Goal: Task Accomplishment & Management: Manage account settings

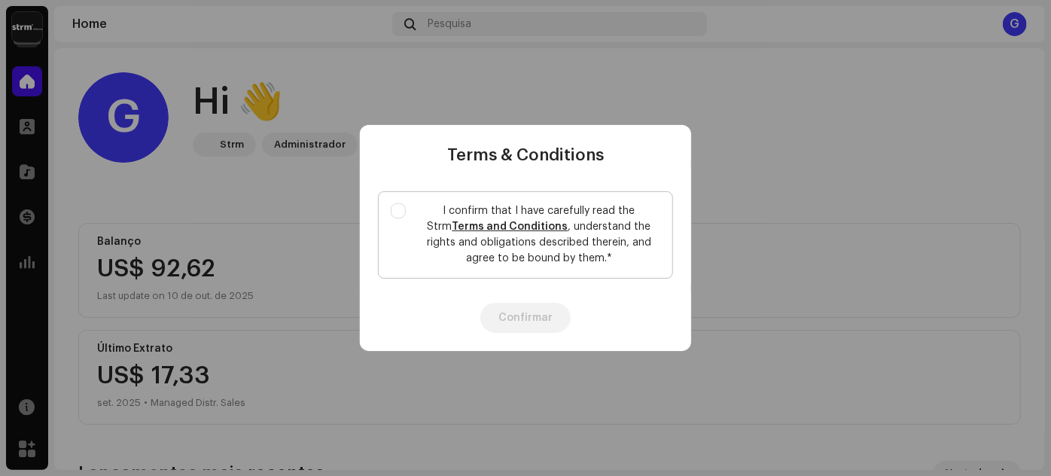
click at [409, 204] on label "I confirm that I have carefully read the Strm Terms and Conditions , understand…" at bounding box center [525, 234] width 295 height 87
click at [406, 204] on input "I confirm that I have carefully read the Strm Terms and Conditions , understand…" at bounding box center [398, 210] width 15 height 15
checkbox input "true"
click at [551, 316] on button "Confirmar" at bounding box center [525, 318] width 90 height 30
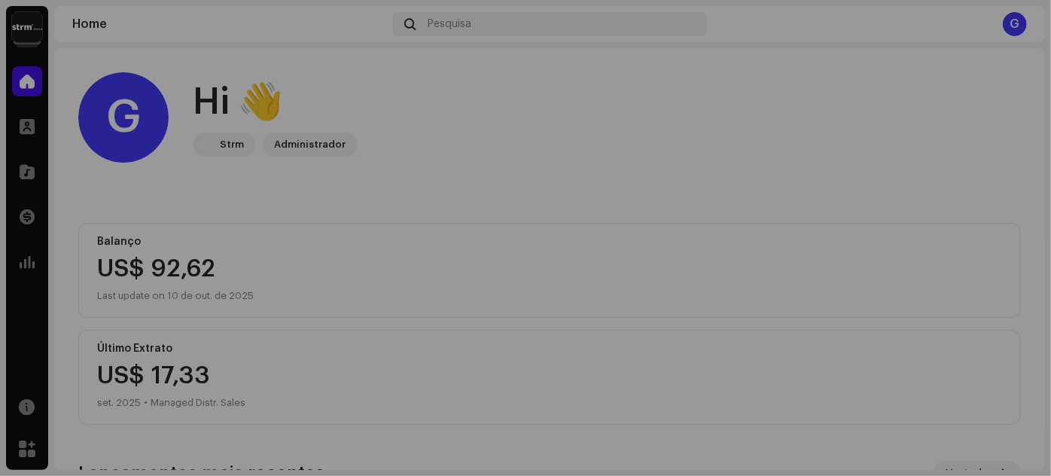
click at [551, 304] on button "Confirmar" at bounding box center [525, 293] width 63 height 21
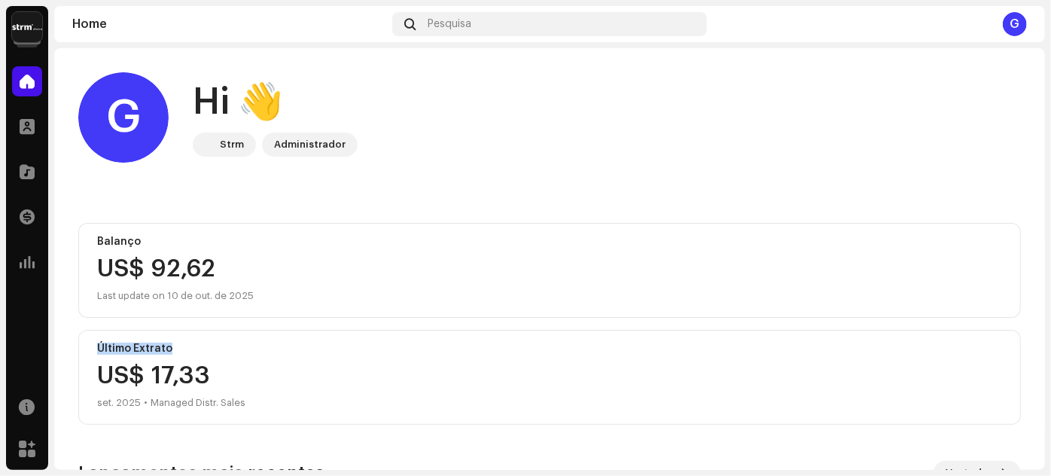
drag, startPoint x: 1045, startPoint y: 287, endPoint x: 1038, endPoint y: 346, distance: 59.1
click at [1038, 346] on div "Zé [PERSON_NAME] Home Perfil Catálogo Transações Análise Recursos Marketplace Z…" at bounding box center [525, 238] width 1051 height 476
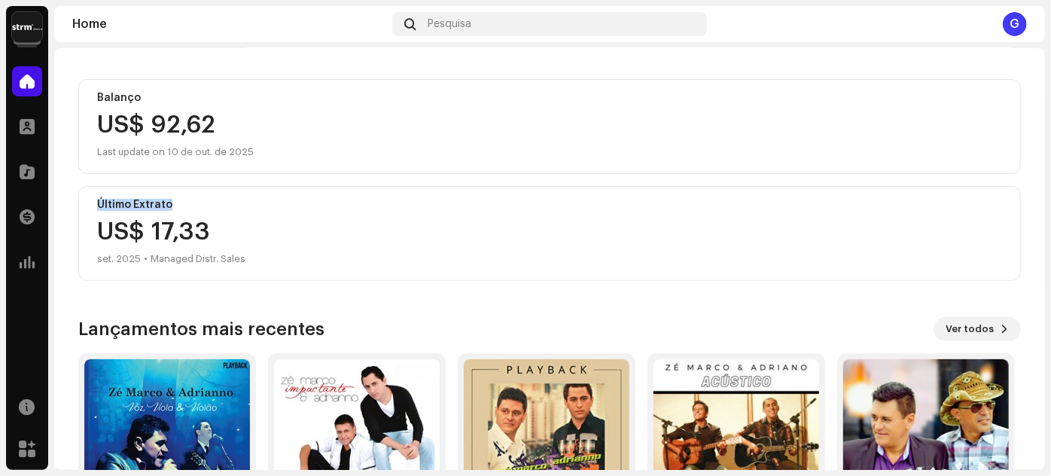
scroll to position [153, 0]
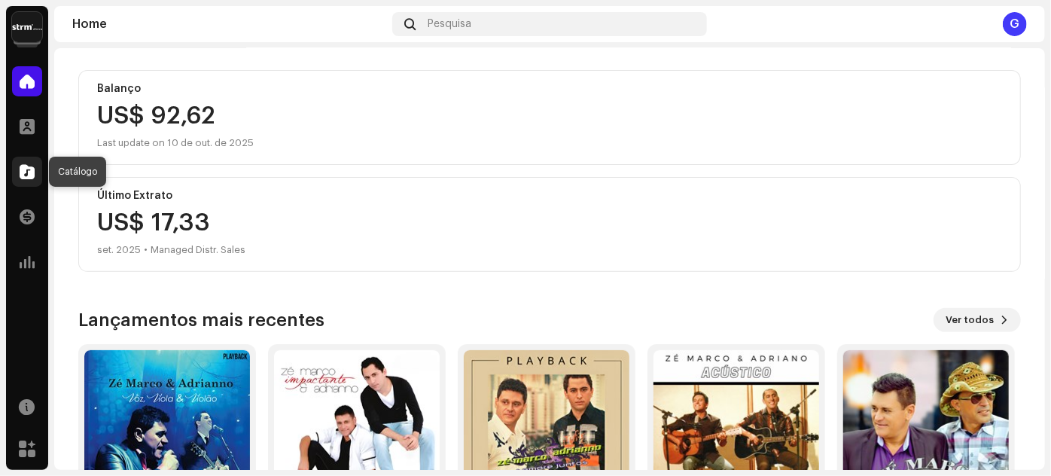
click at [31, 162] on div at bounding box center [27, 172] width 30 height 30
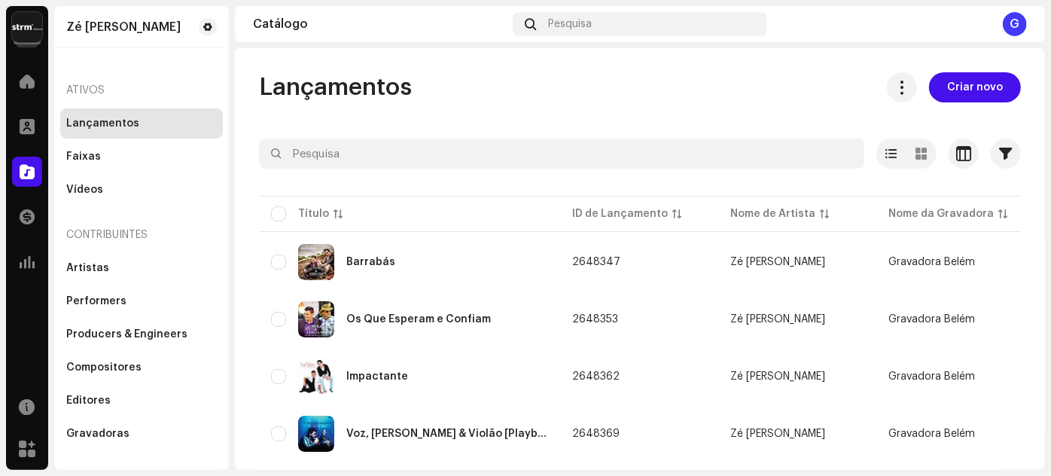
click at [9, 31] on navigation-account-switch "Zé [PERSON_NAME]" at bounding box center [27, 27] width 42 height 42
click at [20, 30] on img at bounding box center [27, 27] width 30 height 30
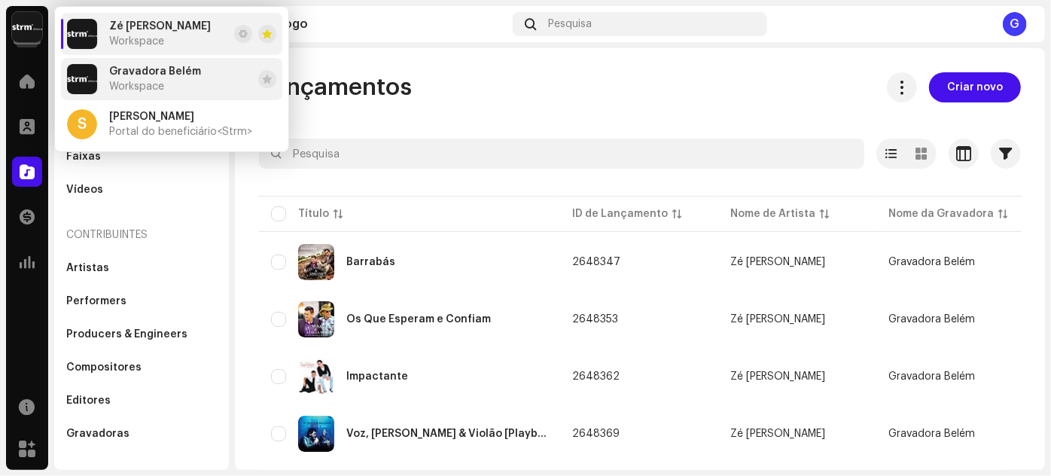
click at [174, 85] on div "Gravadora Belém Workspace" at bounding box center [155, 79] width 92 height 27
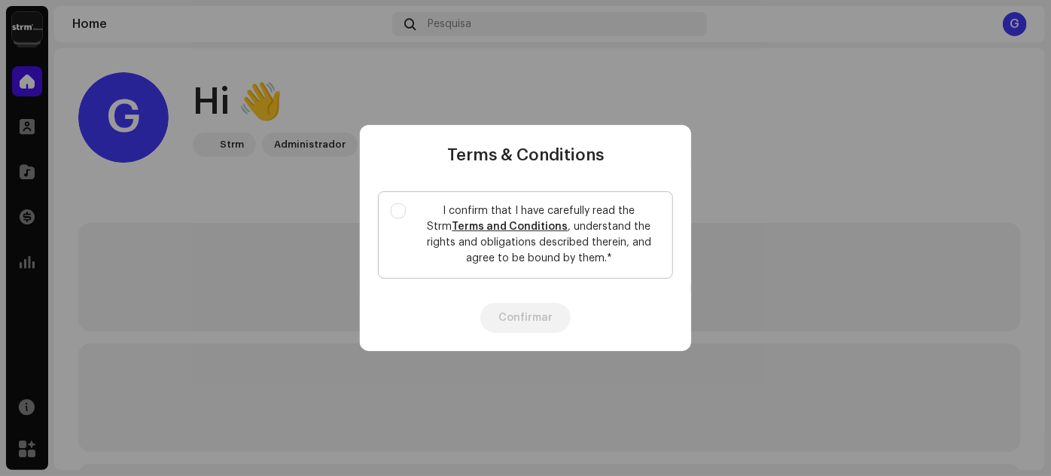
click at [409, 206] on label "I confirm that I have carefully read the Strm Terms and Conditions , understand…" at bounding box center [525, 234] width 295 height 87
click at [406, 206] on input "I confirm that I have carefully read the Strm Terms and Conditions , understand…" at bounding box center [398, 210] width 15 height 15
checkbox input "true"
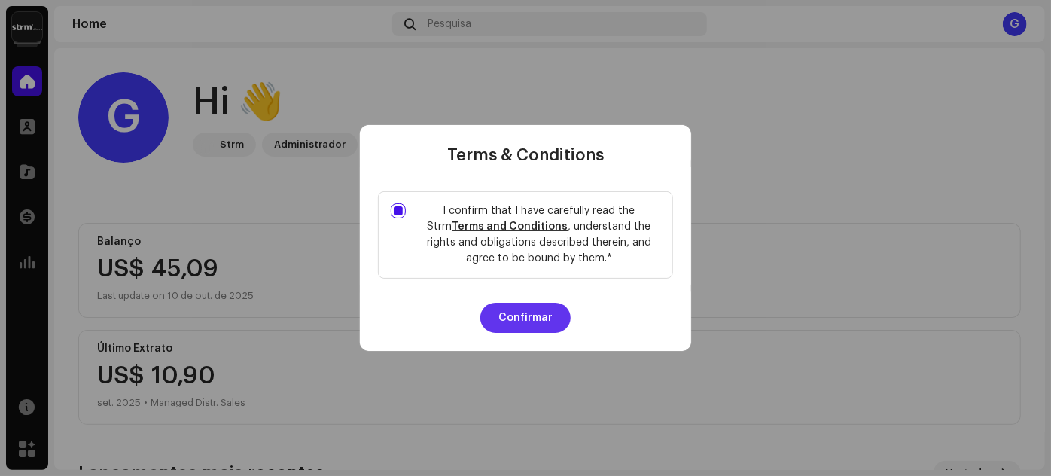
click at [552, 322] on button "Confirmar" at bounding box center [525, 318] width 90 height 30
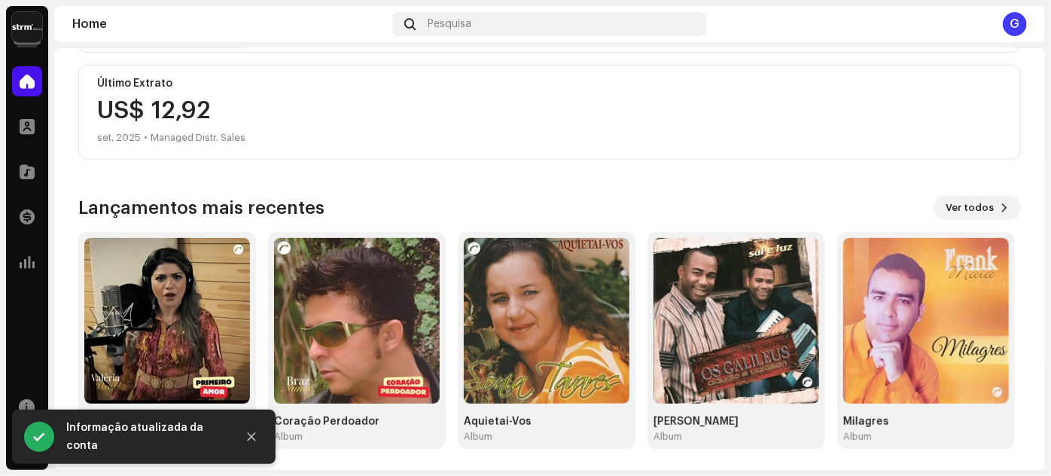
scroll to position [267, 0]
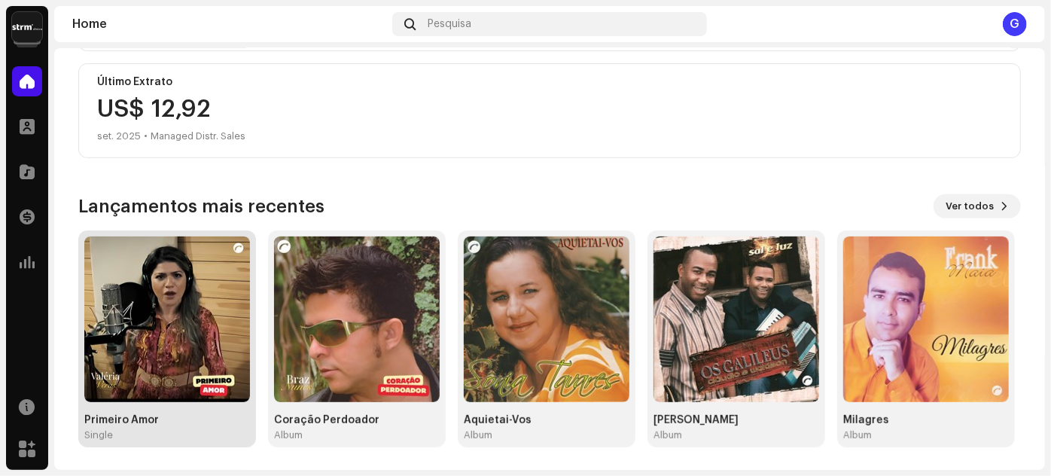
click at [164, 316] on img at bounding box center [167, 319] width 166 height 166
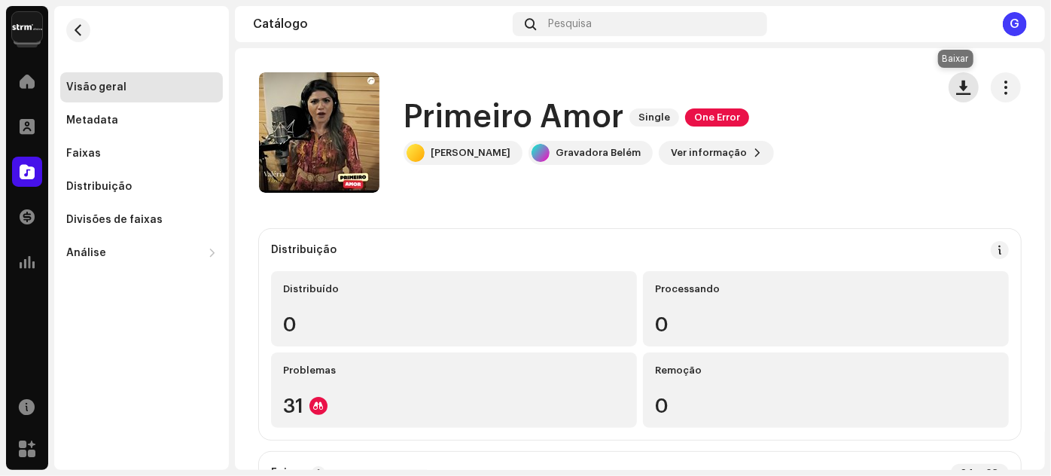
click at [959, 81] on span "button" at bounding box center [964, 87] width 14 height 12
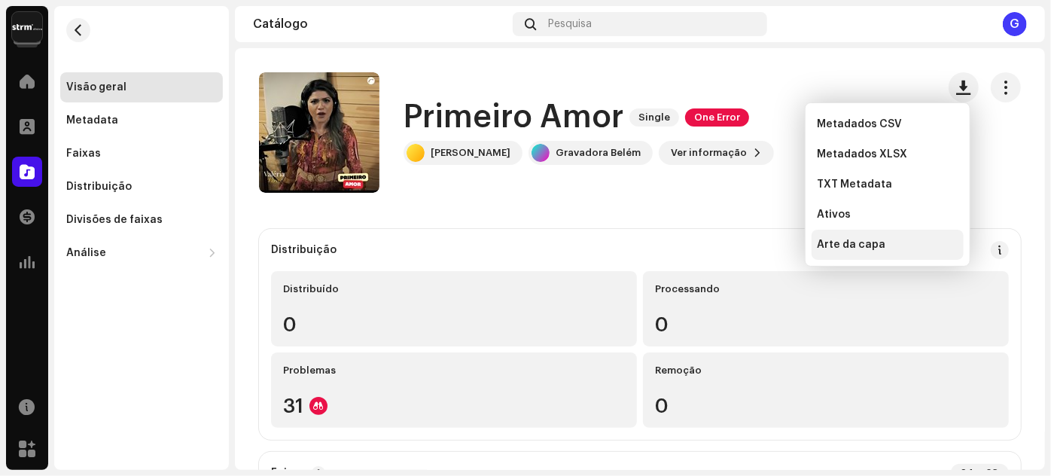
click at [830, 246] on span "Arte da capa" at bounding box center [852, 245] width 69 height 12
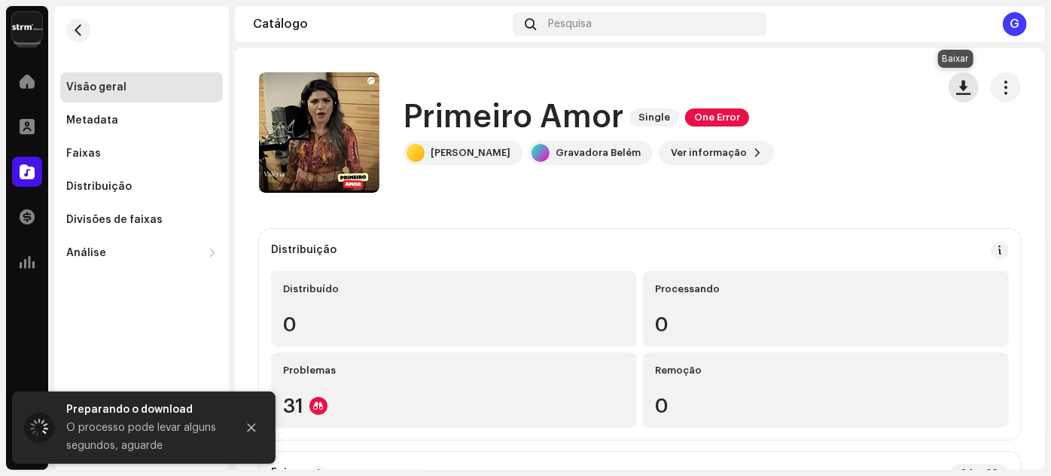
click at [957, 86] on span "button" at bounding box center [964, 87] width 14 height 12
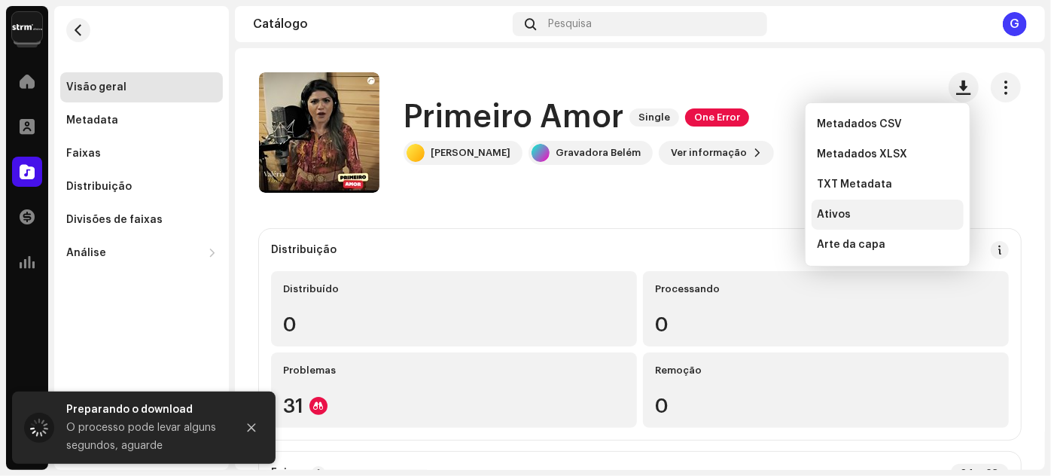
click at [874, 209] on div "Ativos" at bounding box center [888, 215] width 140 height 12
